Goal: Download file/media

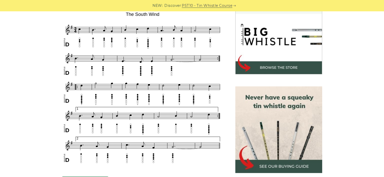
scroll to position [184, 0]
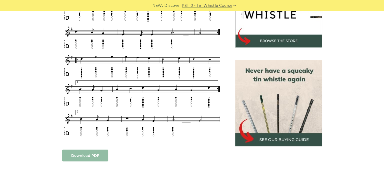
click at [75, 161] on link "Download PDF" at bounding box center [85, 156] width 46 height 12
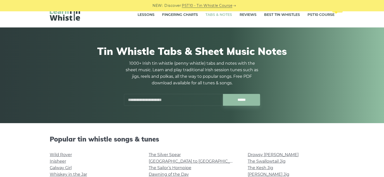
scroll to position [22, 0]
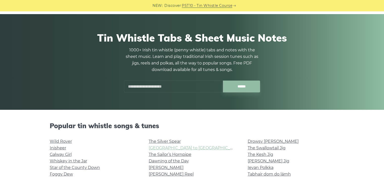
click at [169, 149] on link "[GEOGRAPHIC_DATA] to [GEOGRAPHIC_DATA]" at bounding box center [195, 148] width 93 height 5
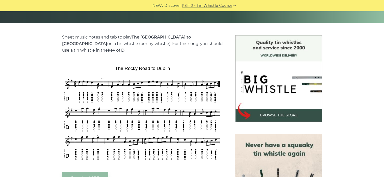
scroll to position [147, 0]
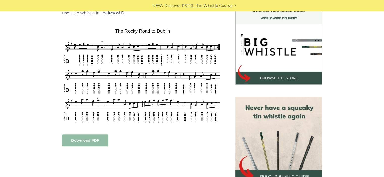
click at [91, 137] on link "Download PDF" at bounding box center [85, 141] width 46 height 12
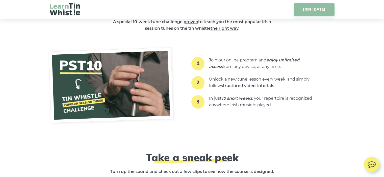
scroll to position [769, 0]
